Goal: Task Accomplishment & Management: Use online tool/utility

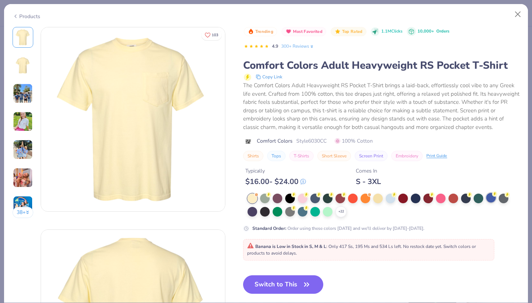
click at [495, 198] on div at bounding box center [491, 198] width 10 height 10
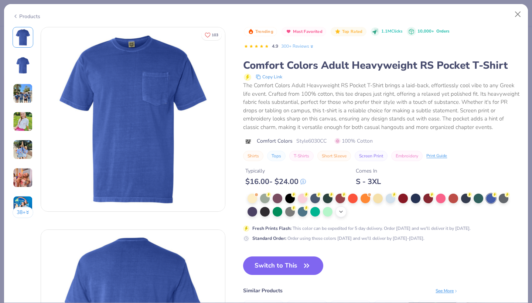
click at [345, 211] on div "+ 22" at bounding box center [341, 211] width 11 height 11
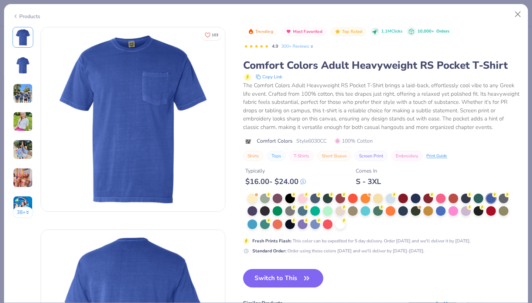
scroll to position [10, 0]
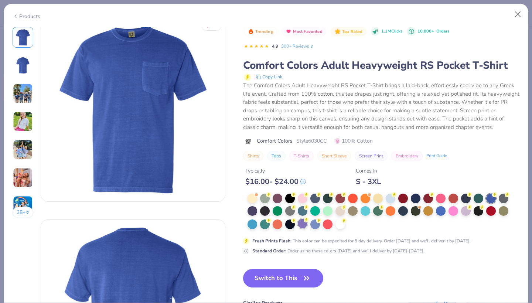
click at [302, 224] on div at bounding box center [303, 224] width 10 height 10
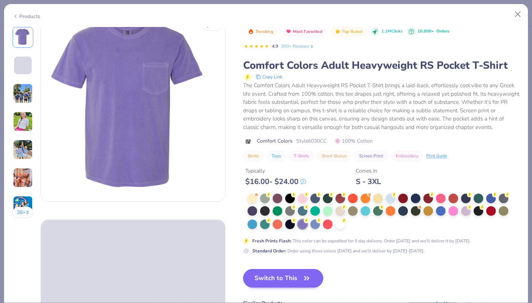
click at [293, 279] on button "Switch to This" at bounding box center [283, 278] width 80 height 18
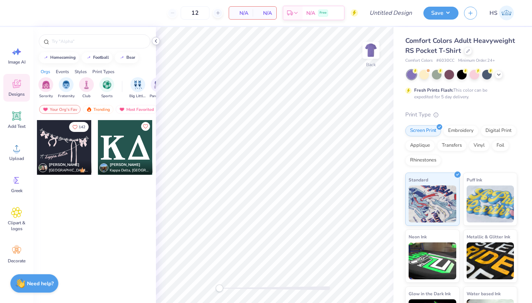
click at [156, 41] on icon at bounding box center [156, 41] width 6 height 6
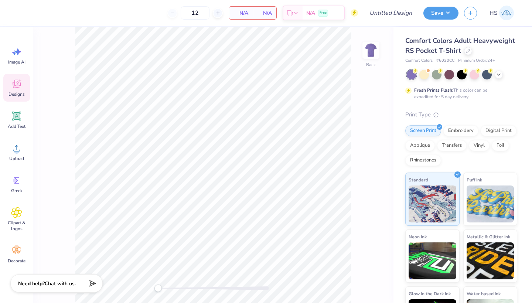
click at [20, 84] on icon at bounding box center [17, 84] width 8 height 9
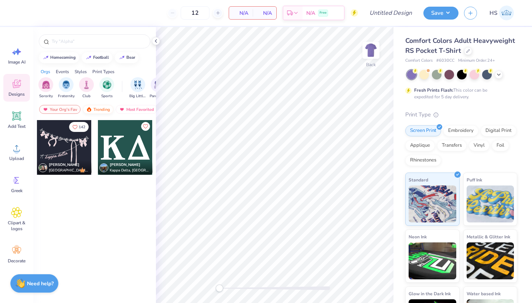
click at [103, 109] on div "Trending" at bounding box center [98, 109] width 31 height 9
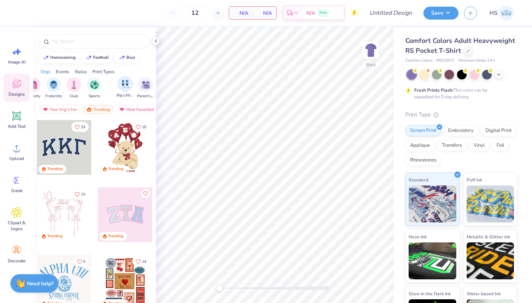
scroll to position [0, 23]
click at [134, 81] on img "filter for Parent's Weekend" at bounding box center [135, 84] width 9 height 9
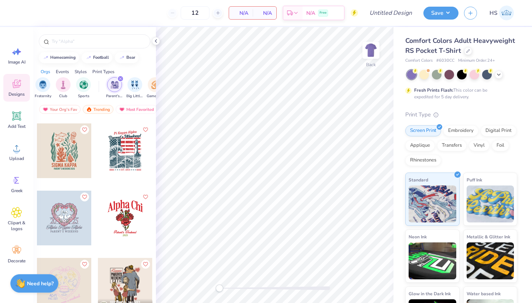
scroll to position [2149, 0]
click at [369, 54] on img at bounding box center [371, 50] width 30 height 30
click at [72, 152] on div at bounding box center [64, 151] width 55 height 55
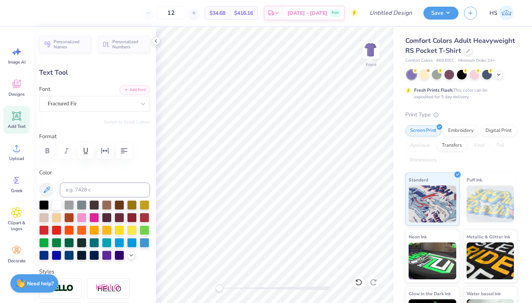
scroll to position [0, 0]
type textarea "S"
type textarea "CHi omega"
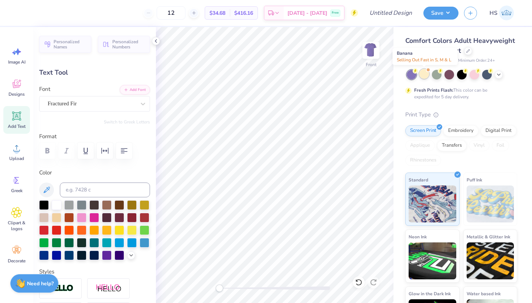
click at [427, 73] on div at bounding box center [425, 74] width 10 height 10
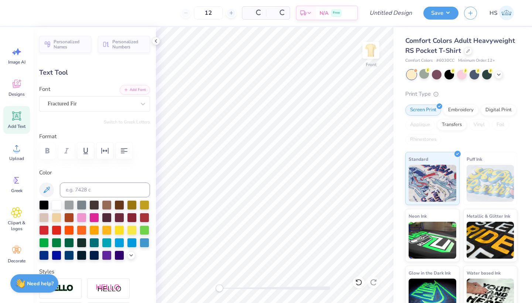
type input "7.35"
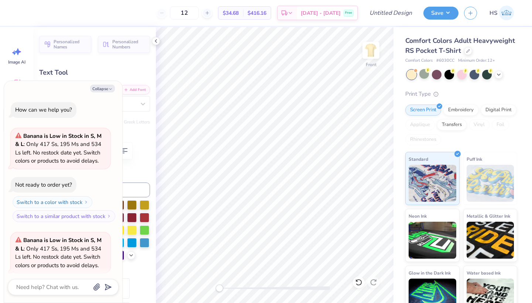
scroll to position [55, 0]
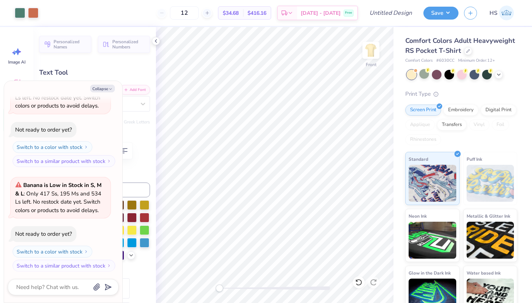
type textarea "x"
type input "7.70"
type input "0.67"
type input "16.26"
type textarea "x"
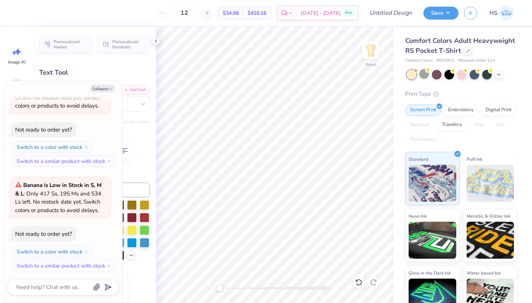
type textarea "PARENT'S 2025"
type textarea "x"
type textarea "PARENT'S 2025"
type textarea "x"
type textarea "PARENT 2025"
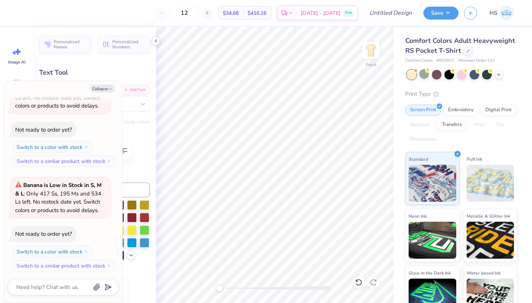
type textarea "x"
type textarea "PAREN 2025"
type textarea "x"
type textarea "PARE 2025"
type textarea "x"
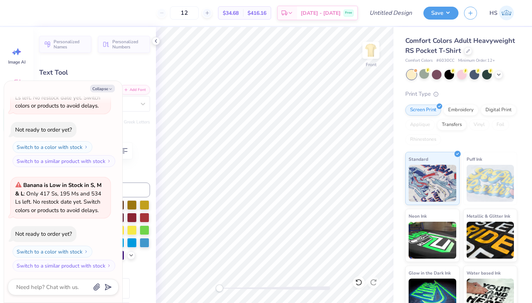
type textarea "PA 2025"
type textarea "x"
type textarea "P 2025"
type textarea "x"
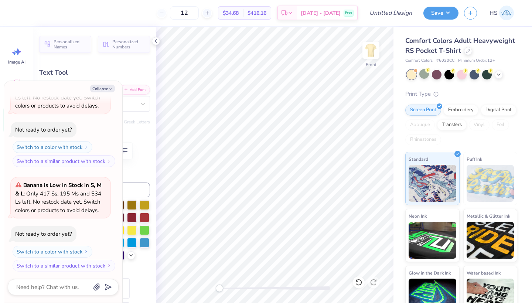
type textarea "2025"
type textarea "x"
type textarea "M 2025"
type textarea "x"
type textarea "Mo 2025"
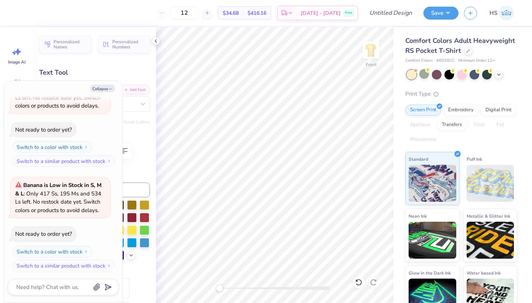
type textarea "x"
type textarea "Mom 2025"
type textarea "x"
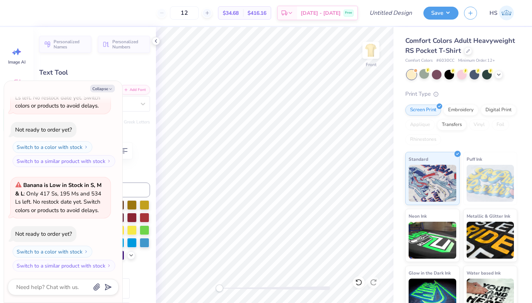
type textarea "Moms 2025"
type textarea "x"
type textarea "Moms B 2025"
type textarea "x"
type textarea "Moms Bru 2025"
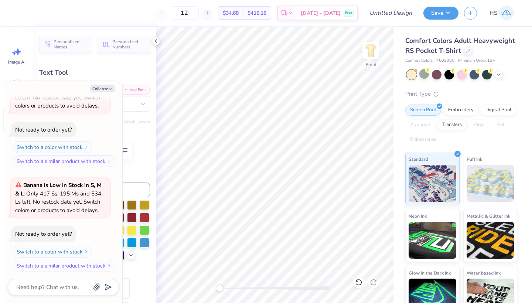
scroll to position [0, 2]
type textarea "x"
type textarea "Moms B 2025"
type textarea "x"
type textarea "Moms 2025"
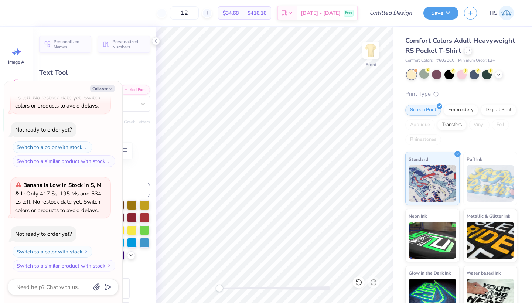
type textarea "x"
type textarea "Mom 2025"
type textarea "x"
type textarea "Mo 2025"
type textarea "x"
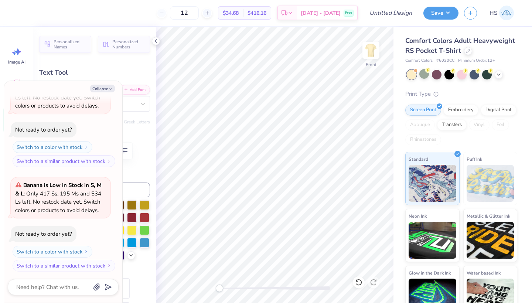
type textarea "Mot 2025"
type textarea "x"
type textarea "Moth 2025"
type textarea "x"
type textarea "Mothe 2025"
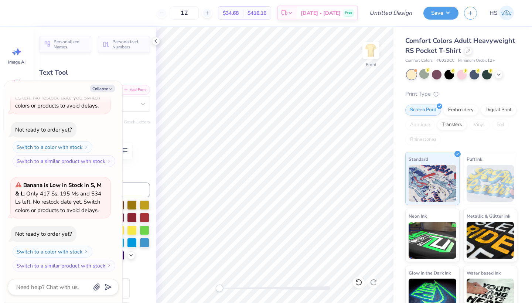
scroll to position [0, 1]
type textarea "x"
type textarea "Mother 2025"
type textarea "x"
type textarea "Mothers 2025"
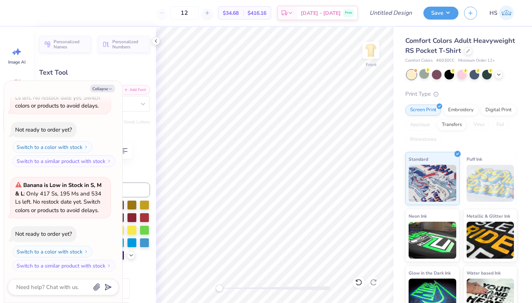
type textarea "x"
type textarea "Mothers 2025"
type textarea "x"
type textarea "Mothers B 2025"
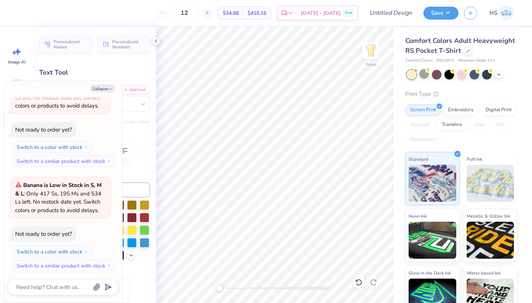
type textarea "x"
type textarea "Mothers Bru 2025"
type textarea "x"
type textarea "Mothers Brunc 2025"
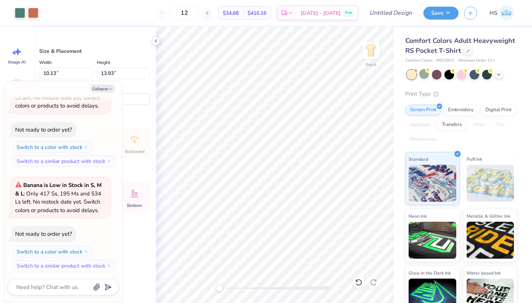
click at [458, 85] on div "Comfort Colors Adult Heavyweight RS Pocket T-Shirt Comfort Colors # 6030CC Mini…" at bounding box center [461, 177] width 112 height 283
click at [96, 86] on button "Collapse" at bounding box center [102, 89] width 25 height 8
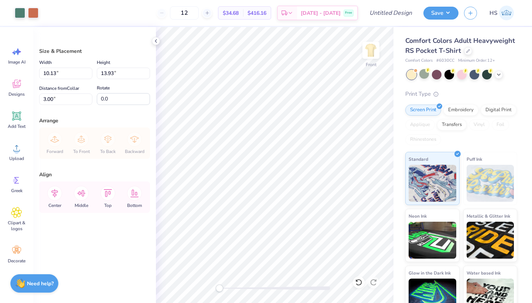
type textarea "x"
click at [31, 15] on div at bounding box center [33, 12] width 10 height 10
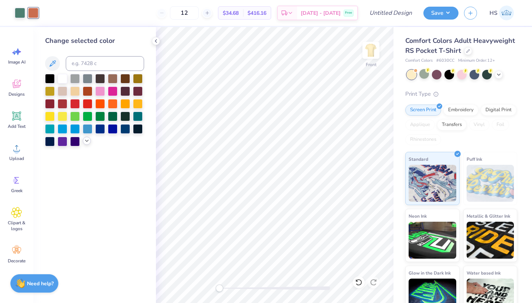
click at [88, 142] on icon at bounding box center [87, 141] width 6 height 6
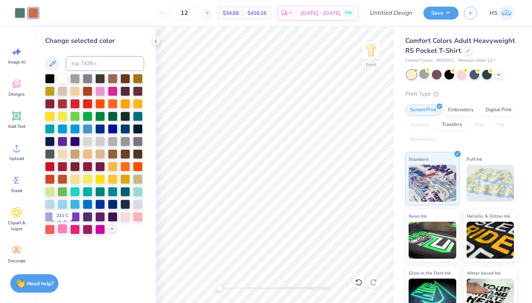
click at [61, 232] on div at bounding box center [63, 229] width 10 height 10
click at [23, 14] on div at bounding box center [20, 12] width 10 height 10
click at [62, 194] on div at bounding box center [63, 191] width 10 height 10
click at [371, 51] on img at bounding box center [371, 50] width 30 height 30
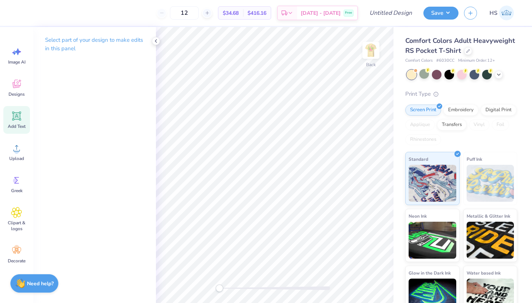
click at [16, 116] on icon at bounding box center [16, 116] width 7 height 7
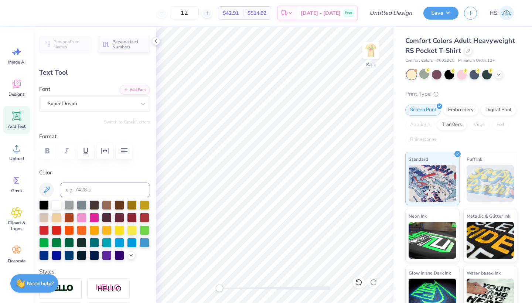
type textarea "X"
click at [15, 188] on span "Greek" at bounding box center [16, 191] width 11 height 6
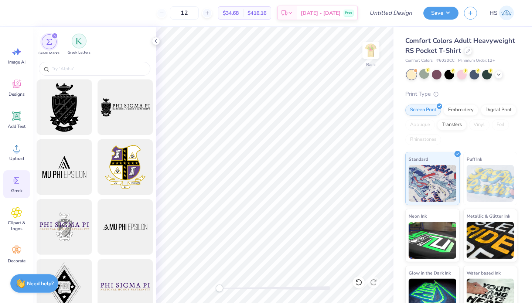
click at [80, 41] on img "filter for Greek Letters" at bounding box center [78, 40] width 7 height 7
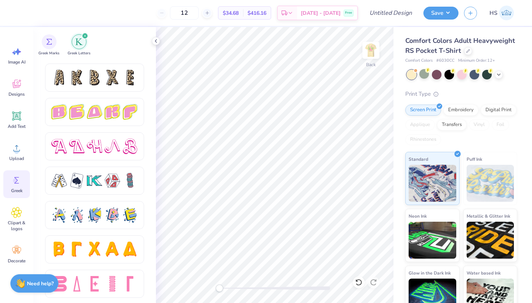
scroll to position [1234, 0]
click at [127, 147] on div at bounding box center [130, 147] width 16 height 16
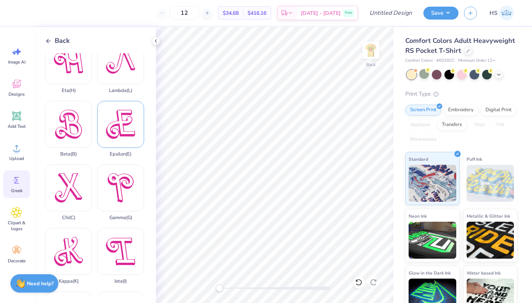
scroll to position [83, 0]
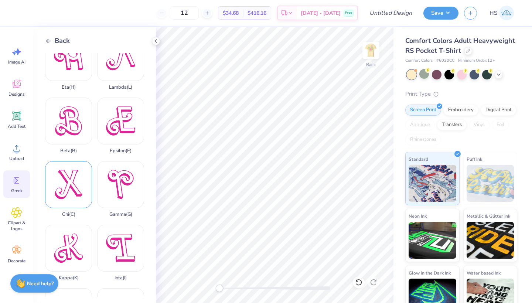
click at [62, 176] on div "Chi ( C )" at bounding box center [68, 189] width 47 height 56
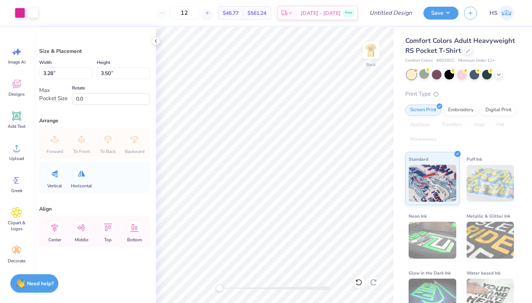
type input "1.43"
type input "1.53"
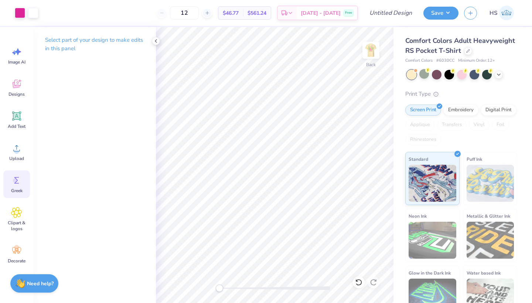
click at [13, 180] on circle at bounding box center [15, 180] width 5 height 5
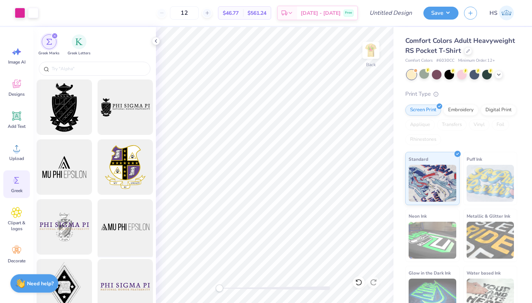
scroll to position [16, 0]
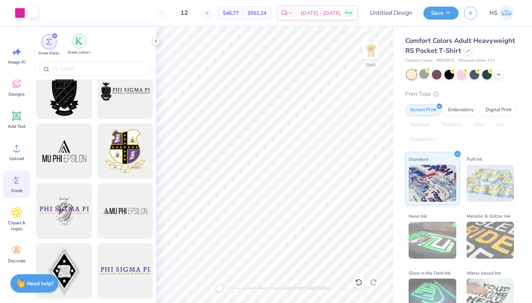
click at [80, 40] on img "filter for Greek Letters" at bounding box center [78, 40] width 7 height 7
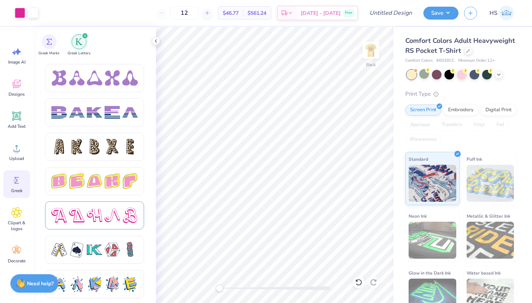
scroll to position [1165, 0]
click at [117, 218] on div at bounding box center [113, 215] width 16 height 16
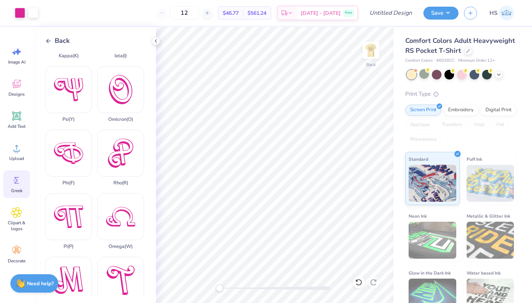
scroll to position [333, 0]
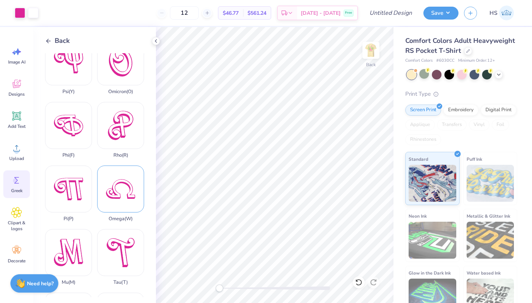
click at [122, 201] on div "Omega ( W )" at bounding box center [120, 194] width 47 height 56
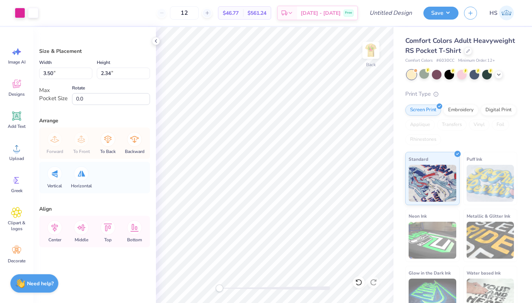
type input "2.19"
type input "1.46"
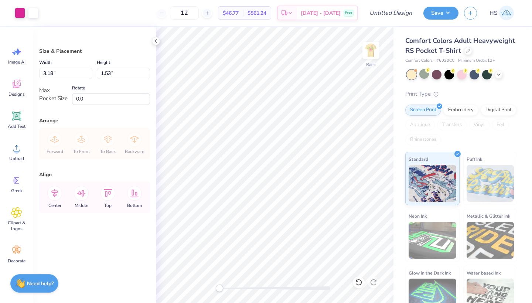
type input "2.62"
type input "1.26"
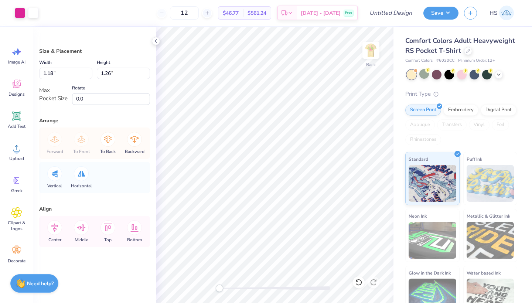
type input "1.80"
type input "1.20"
type input "1.10"
type input "1.18"
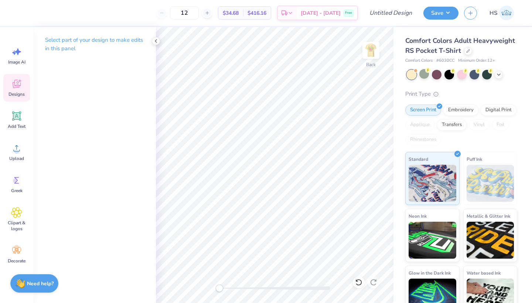
click at [13, 89] on icon at bounding box center [16, 83] width 11 height 11
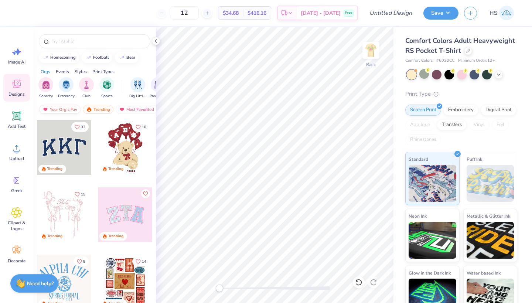
click at [59, 111] on div "Your Org's Fav" at bounding box center [59, 109] width 41 height 9
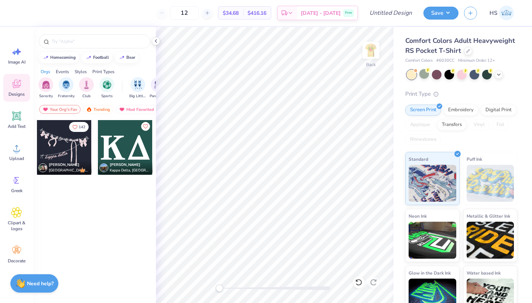
click at [132, 149] on div at bounding box center [125, 147] width 55 height 55
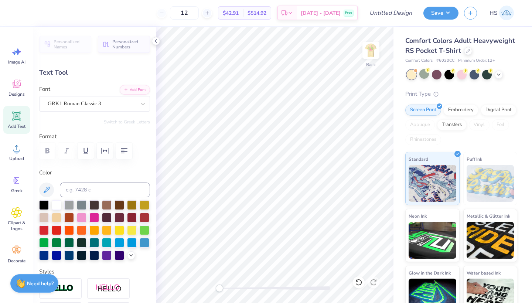
type textarea "K"
type textarea "CW"
type input "1.57"
click at [130, 254] on polyline at bounding box center [131, 254] width 3 height 1
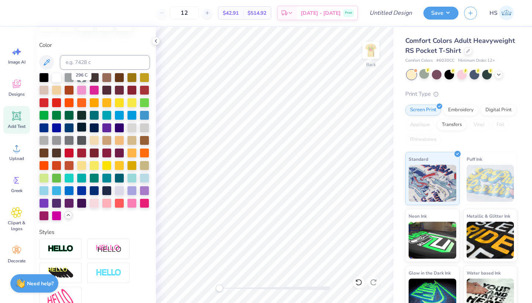
scroll to position [176, 0]
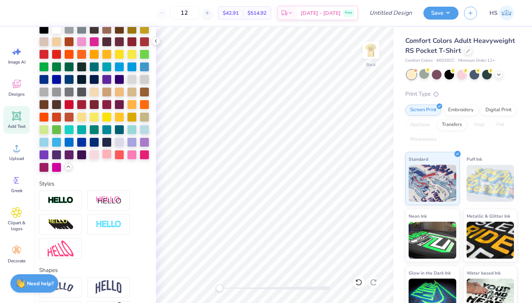
click at [107, 152] on div at bounding box center [107, 154] width 10 height 10
click at [402, 12] on input "Design Title" at bounding box center [400, 13] width 36 height 15
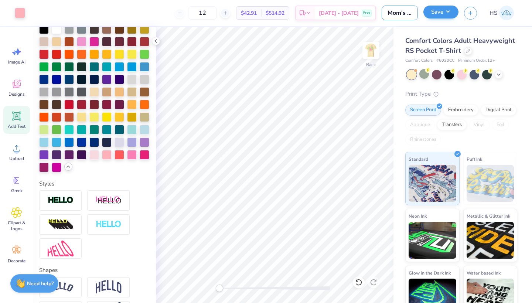
type input "Mom's Weekend Design"
click at [438, 10] on button "Save" at bounding box center [441, 12] width 35 height 13
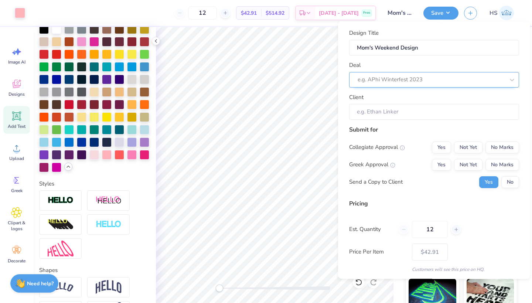
click at [473, 78] on div at bounding box center [431, 80] width 147 height 10
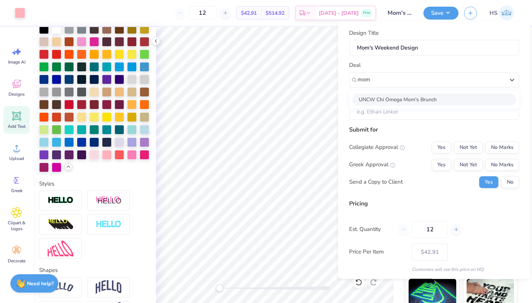
click at [388, 101] on div "UNCW Chi Omega Mom's Brunch" at bounding box center [434, 99] width 164 height 12
type input "mom"
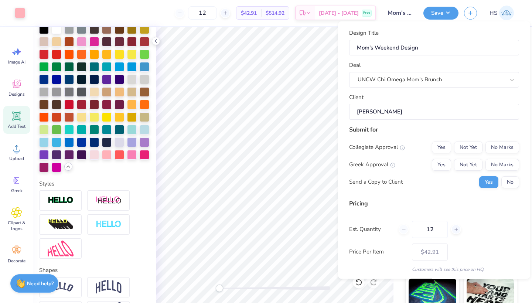
type input "[PERSON_NAME]"
click at [495, 146] on button "No Marks" at bounding box center [503, 147] width 34 height 12
click at [472, 162] on button "Not Yet" at bounding box center [468, 165] width 28 height 12
type input "$50.89"
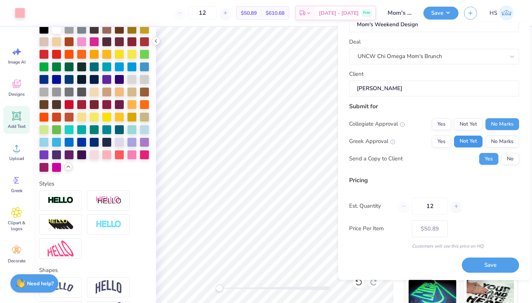
scroll to position [24, 0]
drag, startPoint x: 436, startPoint y: 204, endPoint x: 409, endPoint y: 204, distance: 27.4
click at [409, 204] on div "12" at bounding box center [430, 206] width 62 height 17
type input "50"
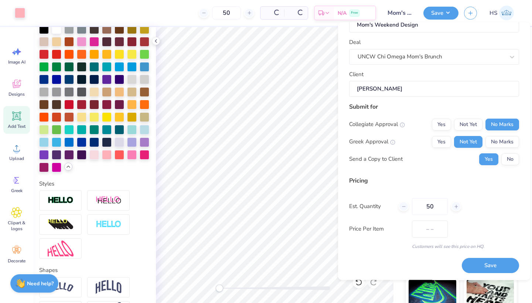
type input "$27.45"
type input "50"
click at [493, 266] on button "Save" at bounding box center [490, 265] width 57 height 15
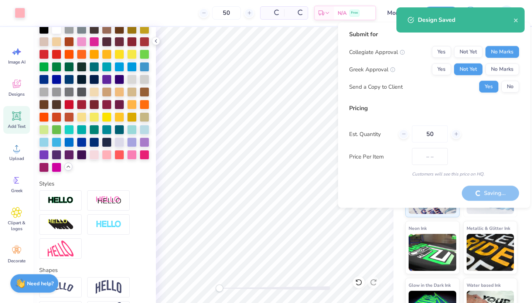
type input "– –"
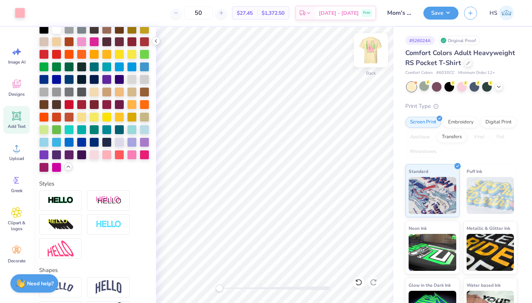
click at [376, 46] on img at bounding box center [371, 50] width 30 height 30
click at [373, 54] on img at bounding box center [371, 50] width 30 height 30
click at [369, 53] on img at bounding box center [371, 50] width 15 height 15
click at [20, 14] on div at bounding box center [20, 13] width 10 height 10
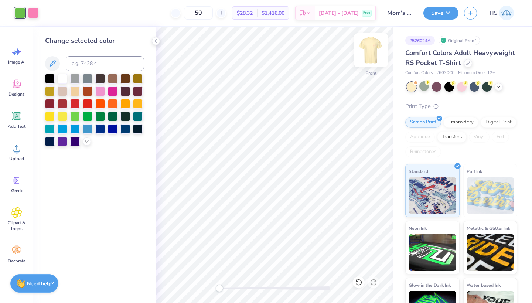
click at [373, 57] on img at bounding box center [371, 50] width 30 height 30
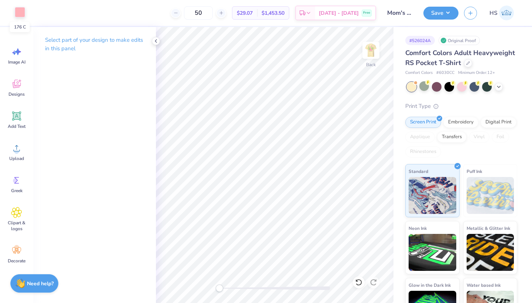
click at [20, 11] on div at bounding box center [20, 12] width 10 height 10
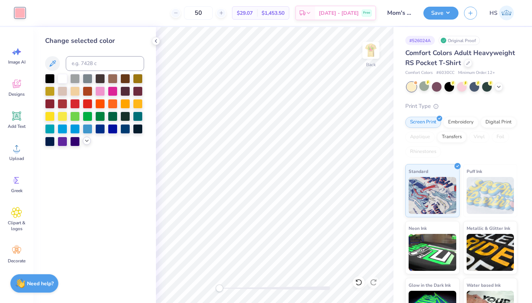
click at [86, 143] on icon at bounding box center [87, 141] width 6 height 6
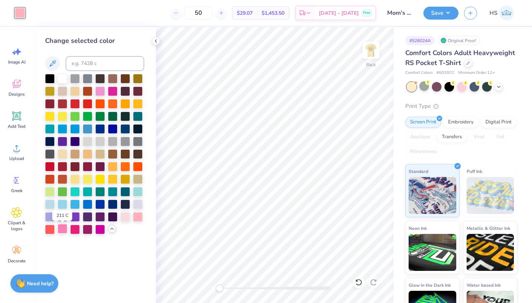
click at [63, 227] on div at bounding box center [63, 229] width 10 height 10
click at [443, 20] on div "Save HS" at bounding box center [478, 13] width 109 height 26
click at [443, 18] on button "Save" at bounding box center [441, 12] width 35 height 13
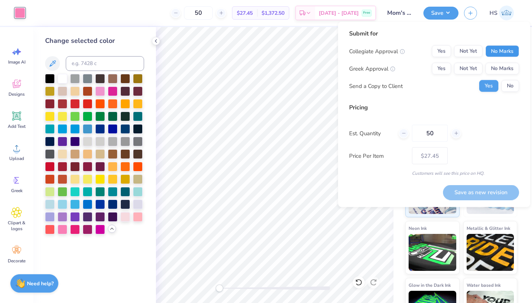
click at [501, 51] on button "No Marks" at bounding box center [503, 51] width 34 height 12
click at [472, 64] on button "Not Yet" at bounding box center [468, 69] width 28 height 12
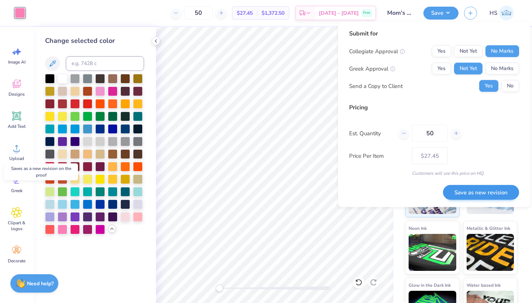
click at [472, 189] on button "Save as new revision" at bounding box center [481, 192] width 76 height 15
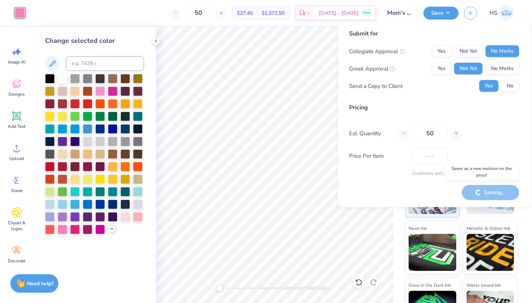
type input "$27.45"
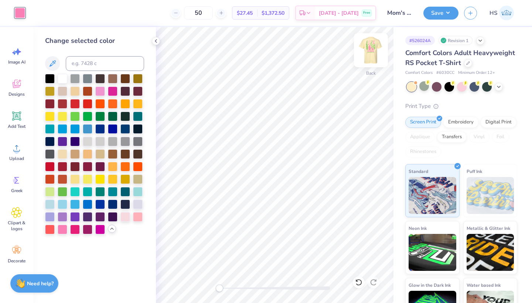
click at [376, 53] on img at bounding box center [371, 50] width 30 height 30
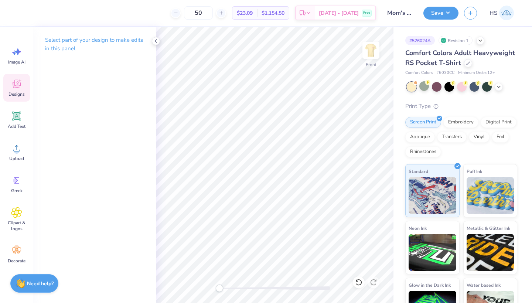
click at [13, 86] on icon at bounding box center [17, 84] width 8 height 9
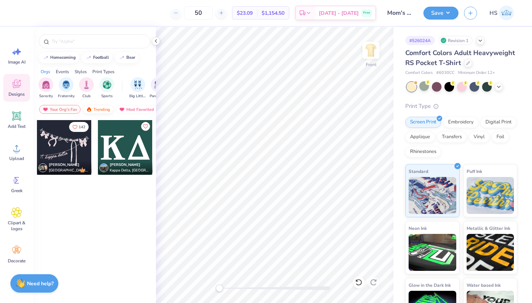
click at [96, 110] on div "Trending" at bounding box center [98, 109] width 31 height 9
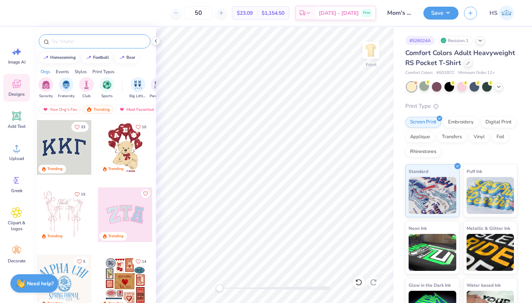
click at [101, 39] on input "text" at bounding box center [98, 41] width 95 height 7
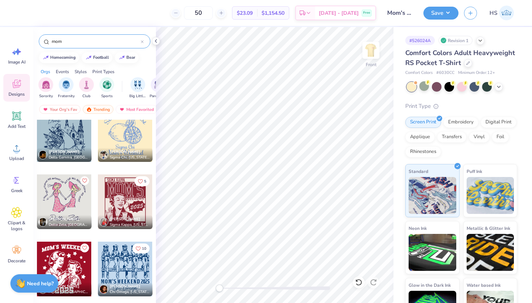
scroll to position [830, 0]
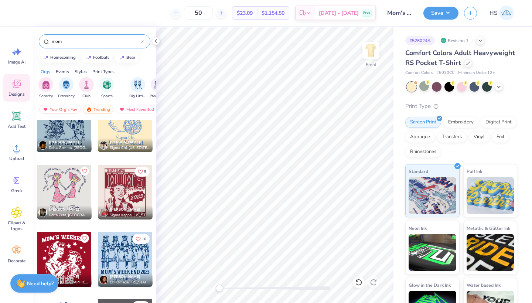
type input "mom"
click at [114, 263] on div at bounding box center [125, 259] width 55 height 55
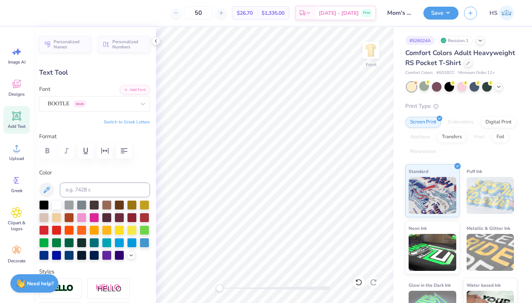
scroll to position [0, 0]
type textarea "mOM's Weekend 2025"
click at [373, 53] on img at bounding box center [371, 50] width 30 height 30
click at [21, 11] on div at bounding box center [20, 12] width 10 height 10
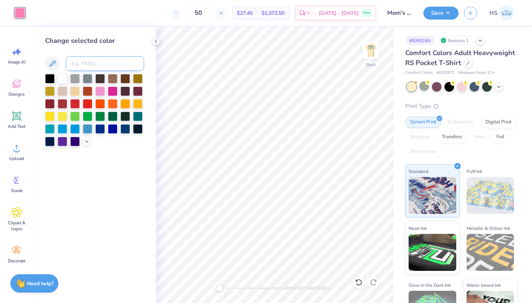
click at [111, 68] on input at bounding box center [105, 63] width 78 height 15
type input "541"
click at [437, 16] on button "Save" at bounding box center [441, 12] width 35 height 13
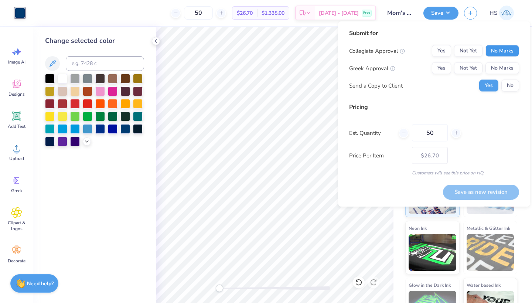
click at [493, 53] on button "No Marks" at bounding box center [503, 51] width 34 height 12
click at [464, 71] on button "Not Yet" at bounding box center [468, 68] width 28 height 12
click at [480, 192] on button "Save as new revision" at bounding box center [481, 191] width 76 height 15
type input "$26.70"
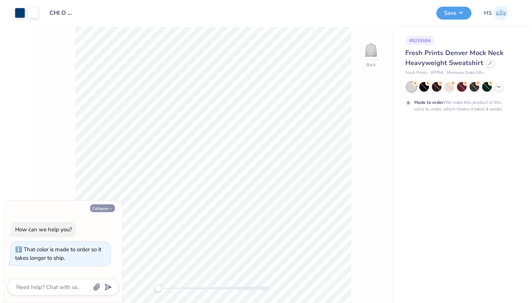
click at [108, 211] on icon "button" at bounding box center [110, 209] width 4 height 4
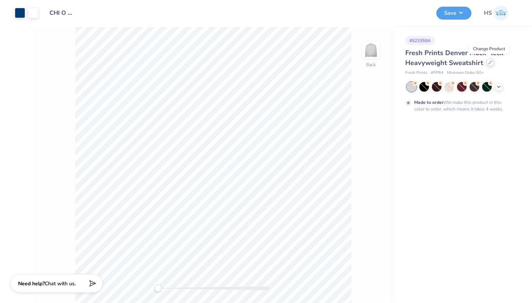
click at [489, 63] on icon at bounding box center [490, 62] width 3 height 3
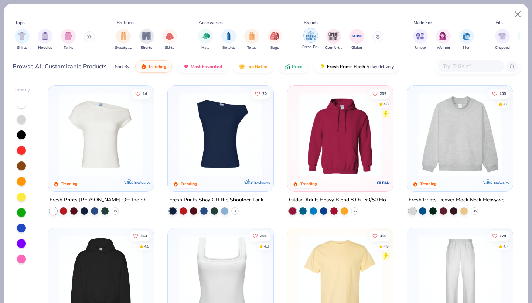
click at [310, 34] on img "filter for Fresh Prints" at bounding box center [310, 35] width 11 height 11
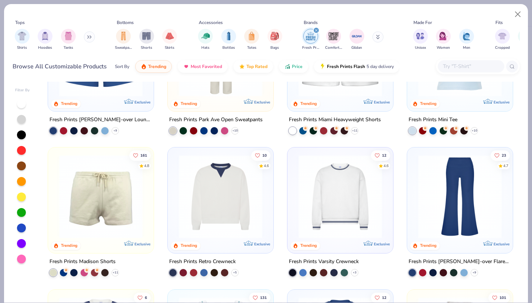
scroll to position [372, 0]
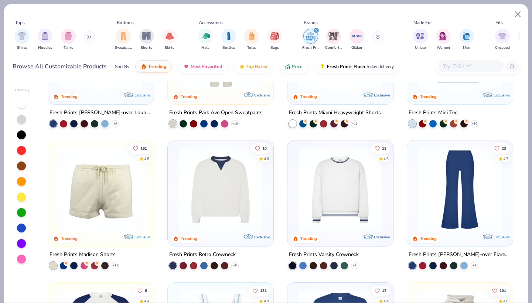
click at [356, 195] on img at bounding box center [340, 190] width 91 height 84
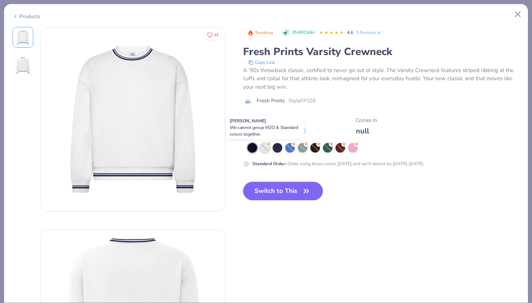
click at [265, 149] on div at bounding box center [265, 148] width 10 height 10
click at [266, 149] on div at bounding box center [265, 148] width 10 height 10
click at [283, 191] on button "Switch to This" at bounding box center [283, 191] width 80 height 18
click at [299, 191] on button "Switch to This" at bounding box center [283, 191] width 80 height 18
type textarea "x"
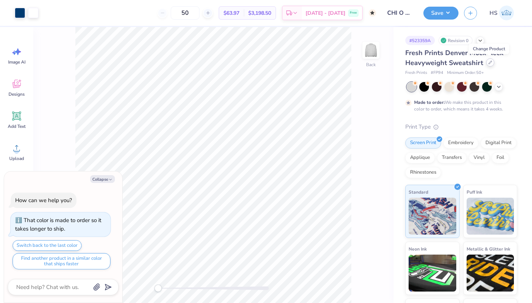
click at [489, 63] on icon at bounding box center [490, 62] width 3 height 3
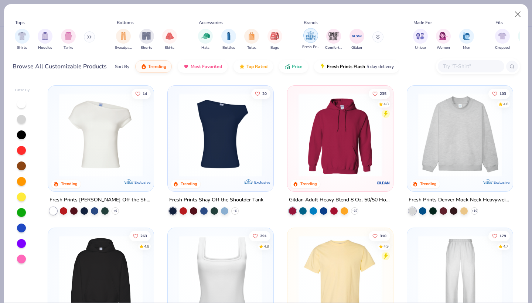
click at [309, 37] on img "filter for Fresh Prints" at bounding box center [310, 35] width 11 height 11
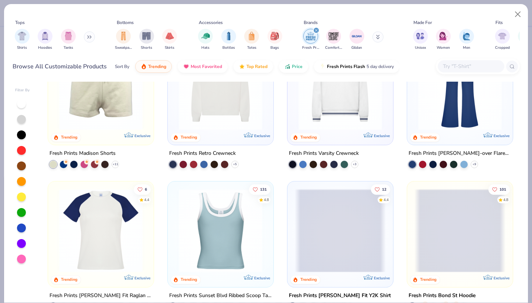
scroll to position [470, 0]
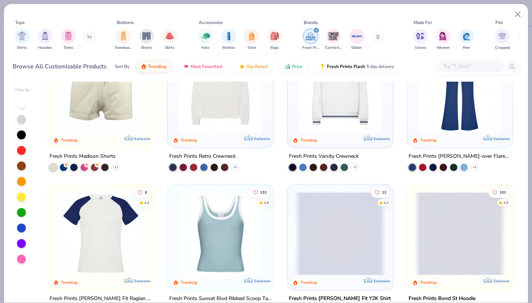
click at [336, 104] on img at bounding box center [340, 92] width 91 height 84
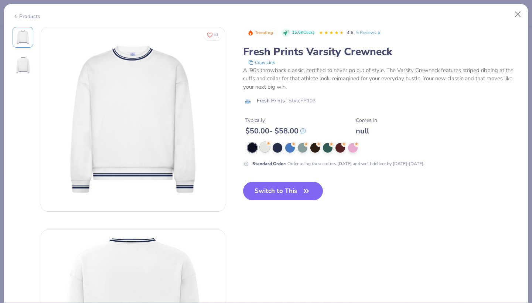
click at [263, 146] on div at bounding box center [265, 147] width 10 height 10
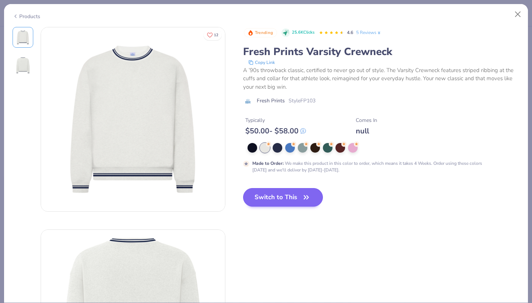
click at [280, 199] on button "Switch to This" at bounding box center [283, 197] width 80 height 18
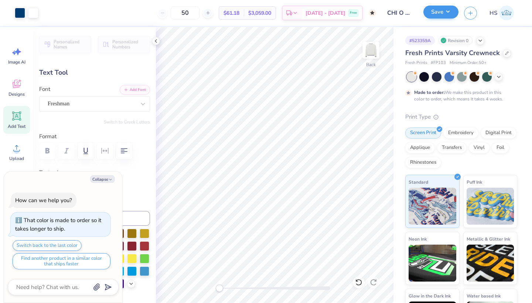
click at [435, 8] on button "Save" at bounding box center [441, 12] width 35 height 13
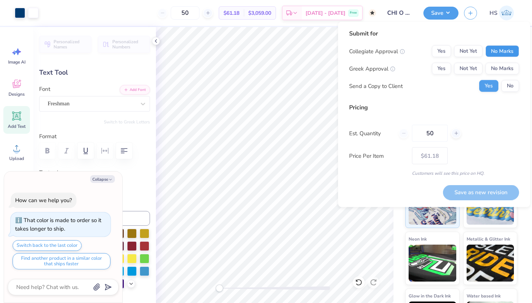
click at [497, 47] on button "No Marks" at bounding box center [503, 51] width 34 height 12
click at [474, 66] on button "Not Yet" at bounding box center [468, 69] width 28 height 12
click at [477, 196] on button "Save as new revision" at bounding box center [481, 192] width 76 height 15
type textarea "x"
type input "– –"
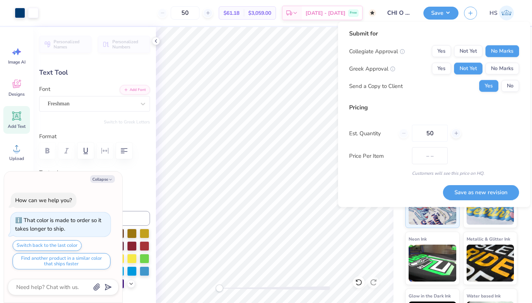
type textarea "x"
type input "$61.18"
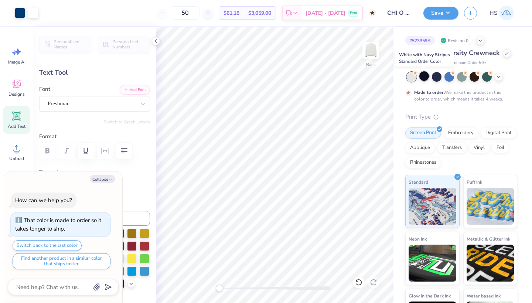
click at [424, 79] on div at bounding box center [425, 76] width 10 height 10
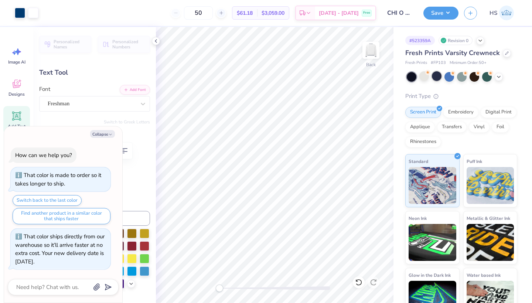
click at [439, 78] on div at bounding box center [437, 76] width 10 height 10
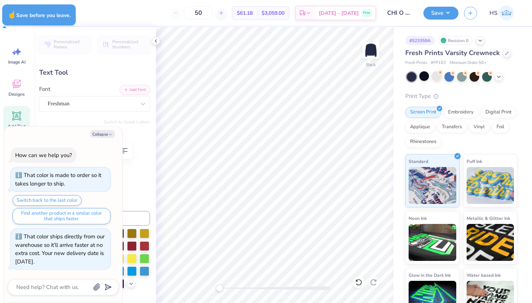
type textarea "x"
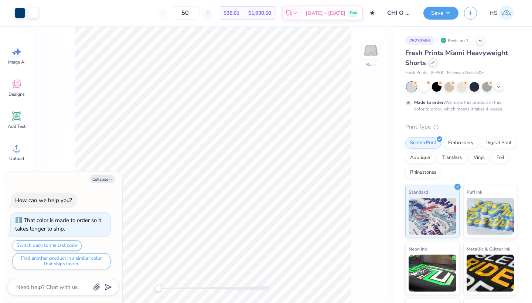
click at [433, 62] on icon at bounding box center [433, 63] width 4 height 4
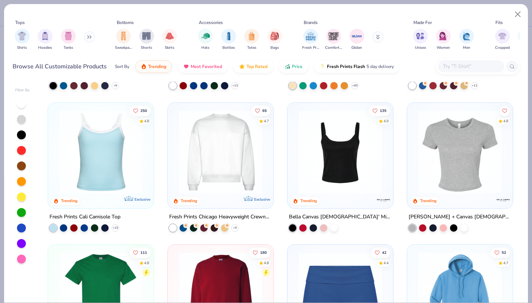
scroll to position [153, 0]
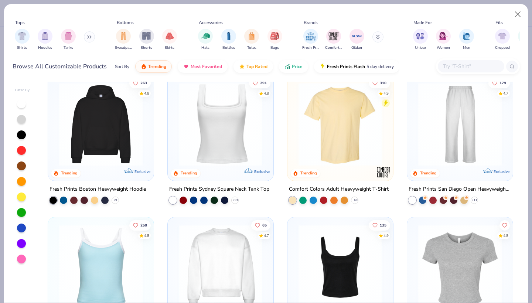
click at [463, 131] on img at bounding box center [460, 124] width 91 height 84
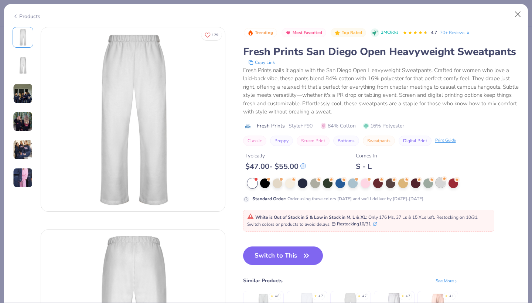
click at [445, 180] on icon at bounding box center [444, 178] width 3 height 3
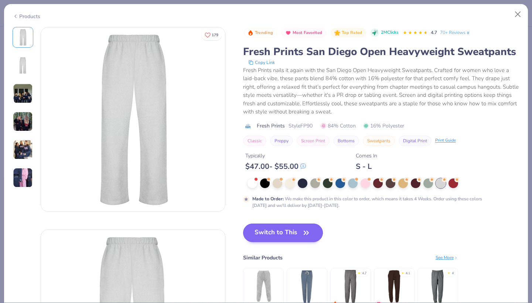
click at [290, 236] on button "Switch to This" at bounding box center [283, 233] width 80 height 18
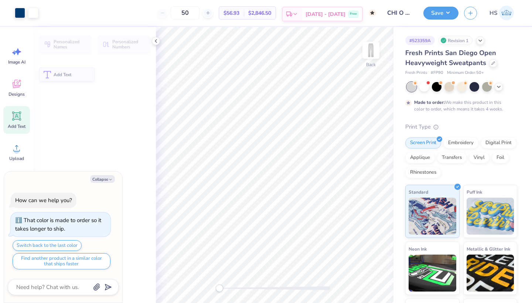
type textarea "x"
